Goal: Share content: Share content

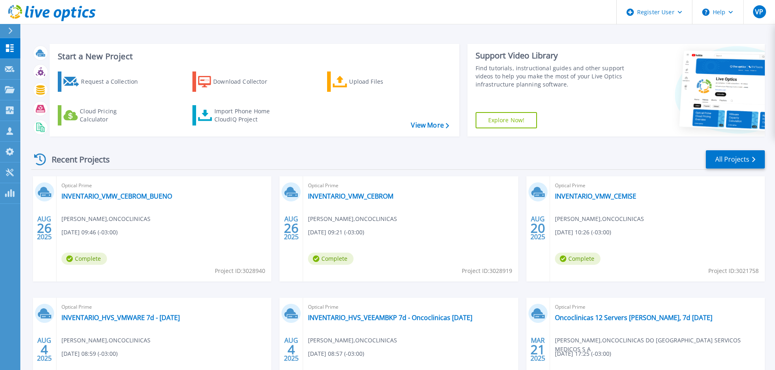
drag, startPoint x: 0, startPoint y: 0, endPoint x: 259, endPoint y: 31, distance: 261.2
click at [259, 31] on div "Start a New Project Request a Collection Download Collector Upload Files Cloud …" at bounding box center [397, 213] width 754 height 426
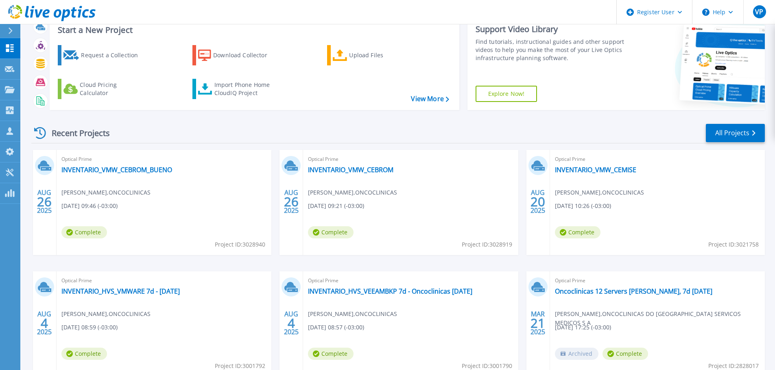
scroll to position [41, 0]
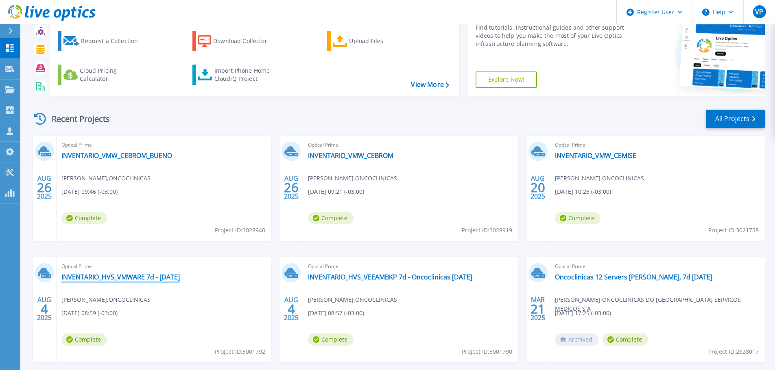
click at [159, 279] on link "INVENTARIO_HVS_VMWARE 7d - [DATE]" at bounding box center [120, 277] width 118 height 8
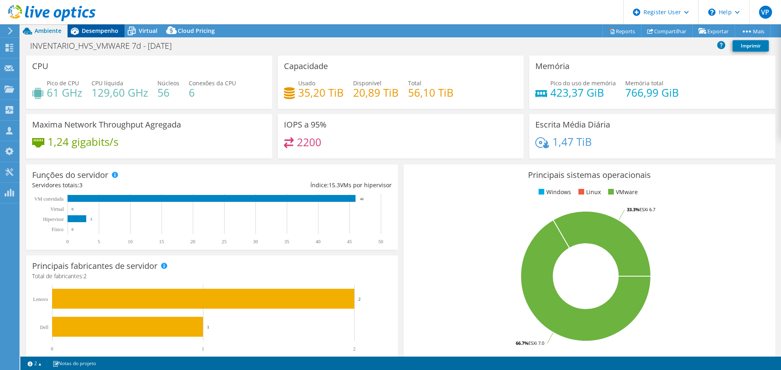
click at [104, 31] on span "Desempenho" at bounding box center [100, 31] width 37 height 8
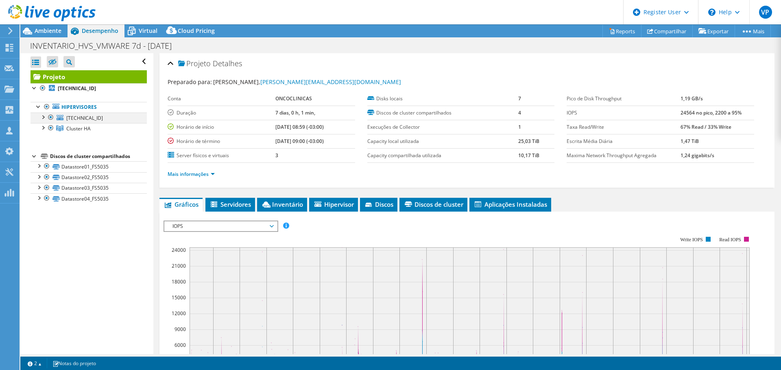
click at [42, 117] on div at bounding box center [43, 117] width 8 height 8
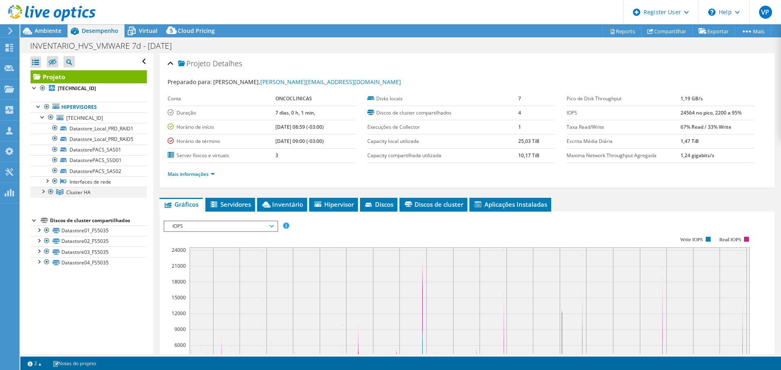
click at [43, 192] on div at bounding box center [43, 191] width 8 height 8
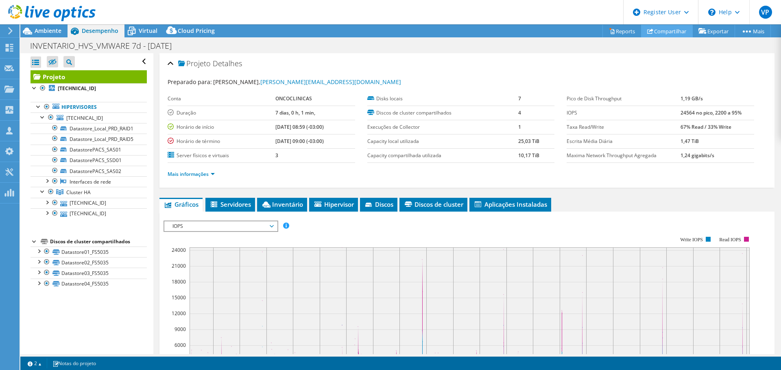
click at [650, 29] on link "Compartilhar" at bounding box center [667, 31] width 52 height 13
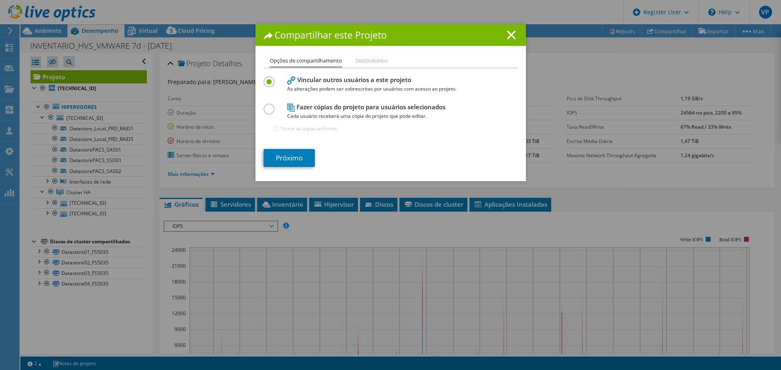
click at [264, 106] on label at bounding box center [270, 105] width 14 height 2
click at [0, 0] on input "radio" at bounding box center [0, 0] width 0 height 0
click at [294, 158] on link "Próximo" at bounding box center [288, 158] width 51 height 18
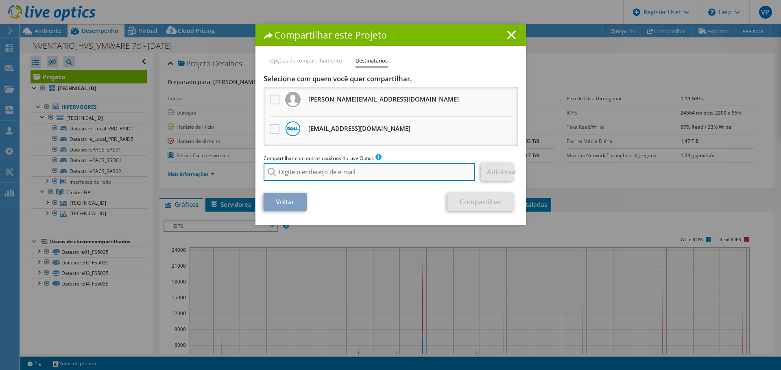
click at [299, 173] on input "search" at bounding box center [368, 172] width 211 height 18
paste input "Giovana.Moreira@dell.com"
type input "Giovana.Moreira@dell.com"
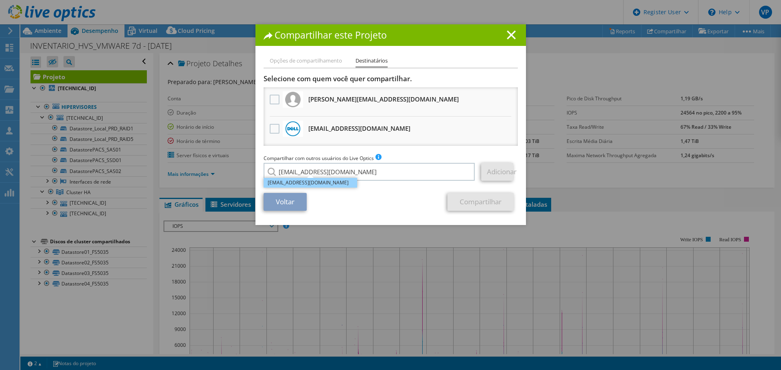
click at [302, 183] on li "Giovana.Moreira@dell.com" at bounding box center [310, 183] width 94 height 10
click at [500, 174] on link "Adicionar" at bounding box center [497, 172] width 32 height 18
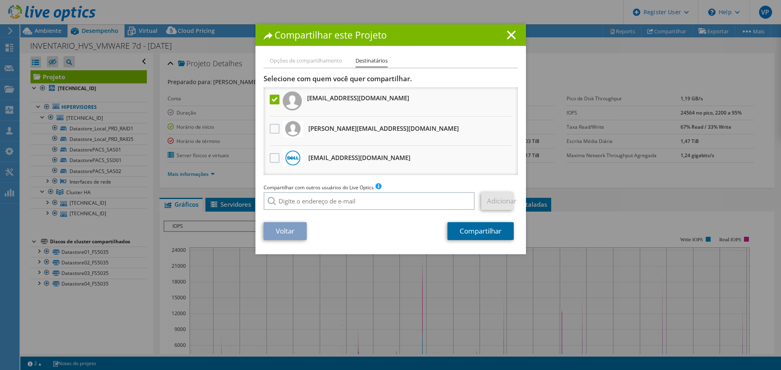
click at [482, 234] on link "Compartilhar" at bounding box center [480, 231] width 66 height 18
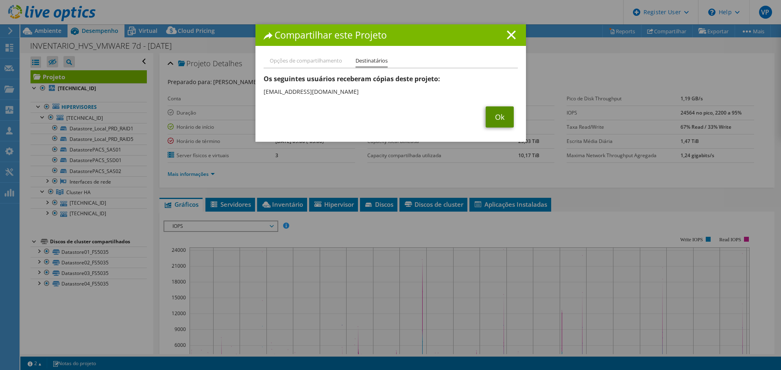
click at [497, 117] on link "Ok" at bounding box center [499, 117] width 28 height 21
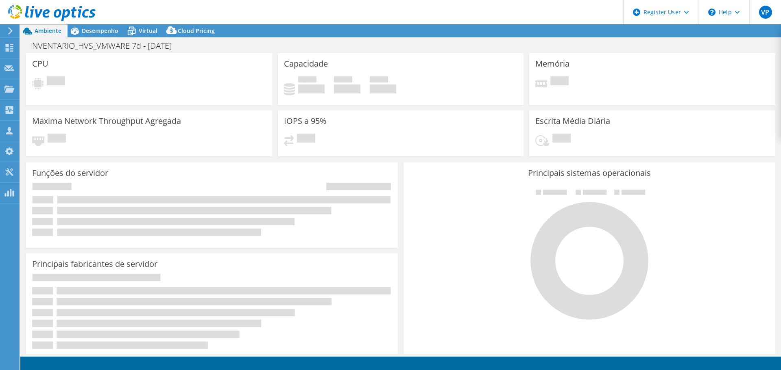
select select "USD"
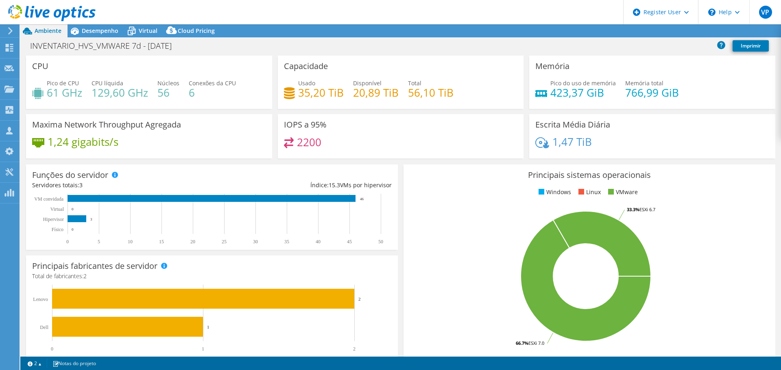
click at [11, 11] on use at bounding box center [51, 13] width 87 height 16
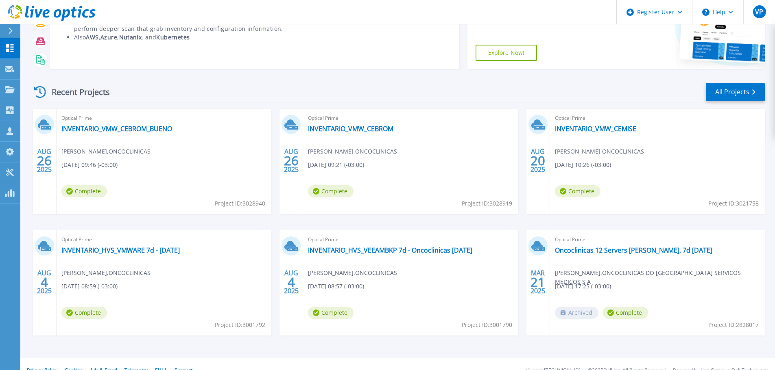
scroll to position [80, 0]
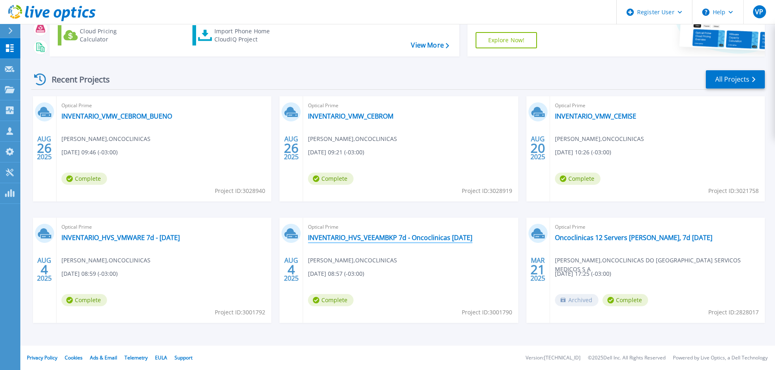
click at [385, 239] on link "INVENTARIO_HVS_VEEAMBKP 7d - Oncoclinicas [DATE]" at bounding box center [390, 238] width 164 height 8
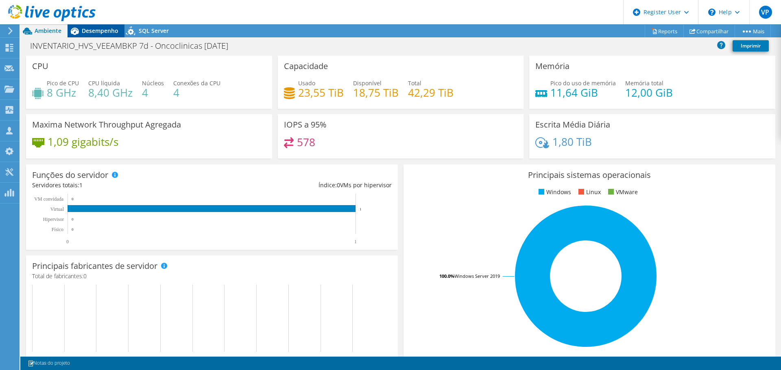
click at [100, 30] on span "Desempenho" at bounding box center [100, 31] width 37 height 8
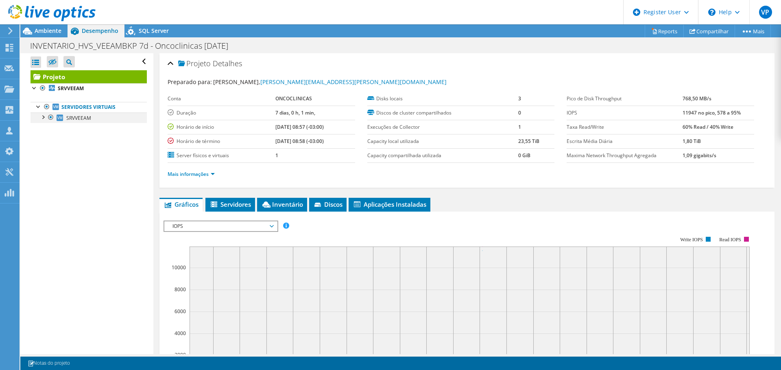
click at [42, 116] on div at bounding box center [43, 117] width 8 height 8
